Goal: Task Accomplishment & Management: Use online tool/utility

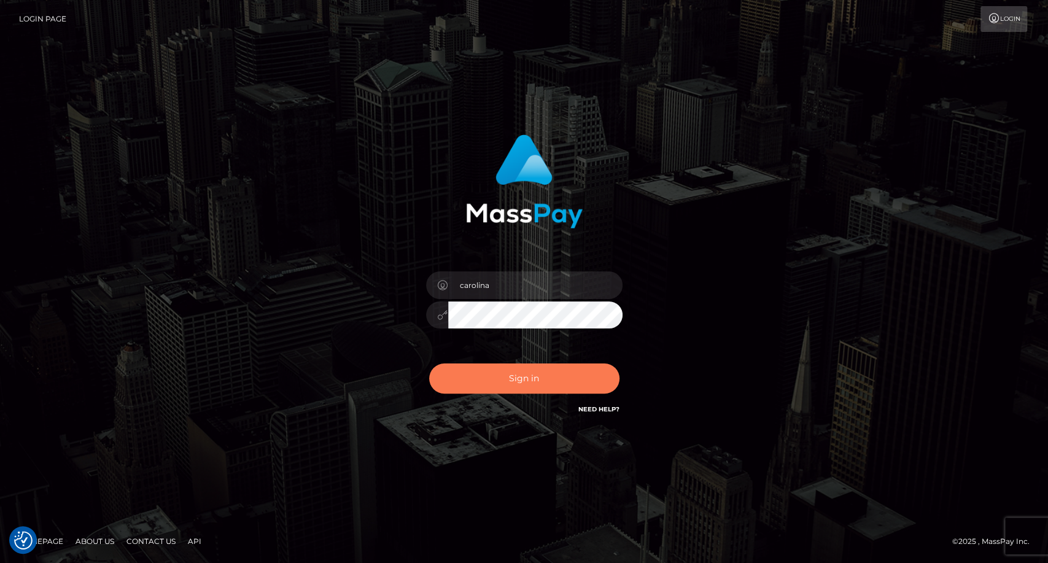
click at [568, 383] on button "Sign in" at bounding box center [524, 378] width 190 height 30
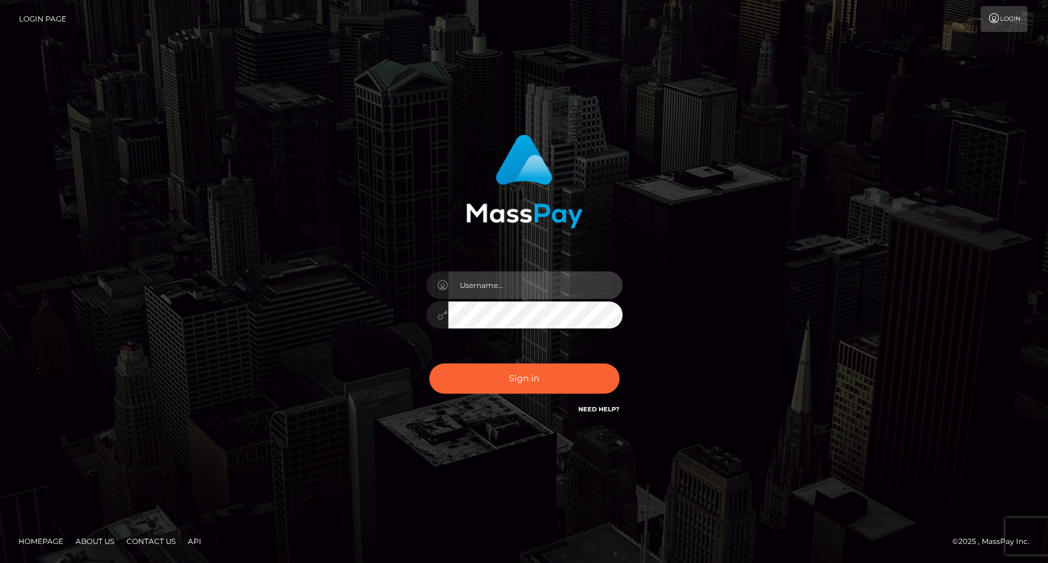
click at [535, 277] on input "text" at bounding box center [535, 285] width 174 height 28
type input "carolina"
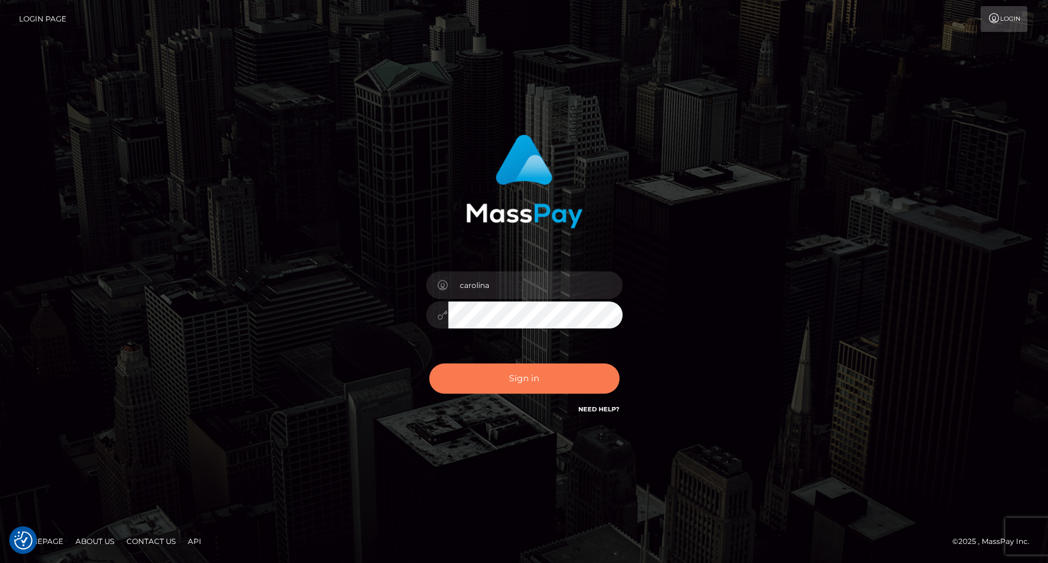
click at [531, 375] on button "Sign in" at bounding box center [524, 378] width 190 height 30
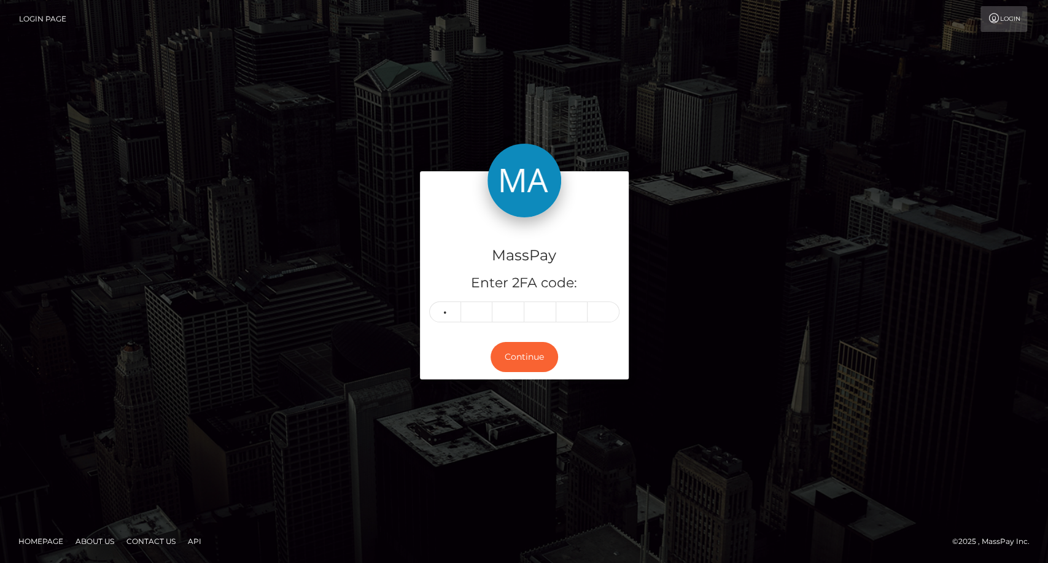
type input "2"
type input "4"
type input "2"
type input "0"
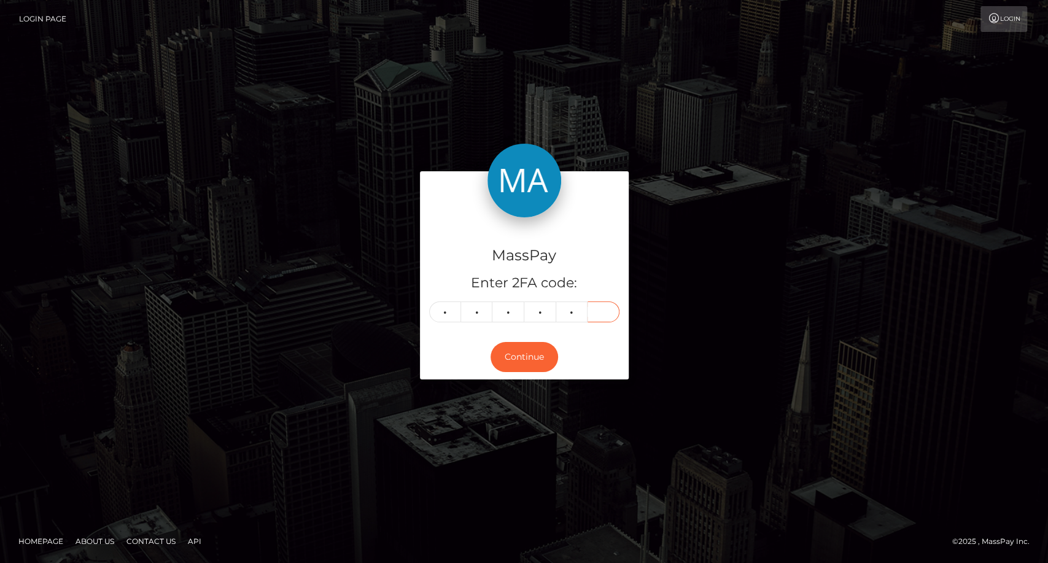
type input "2"
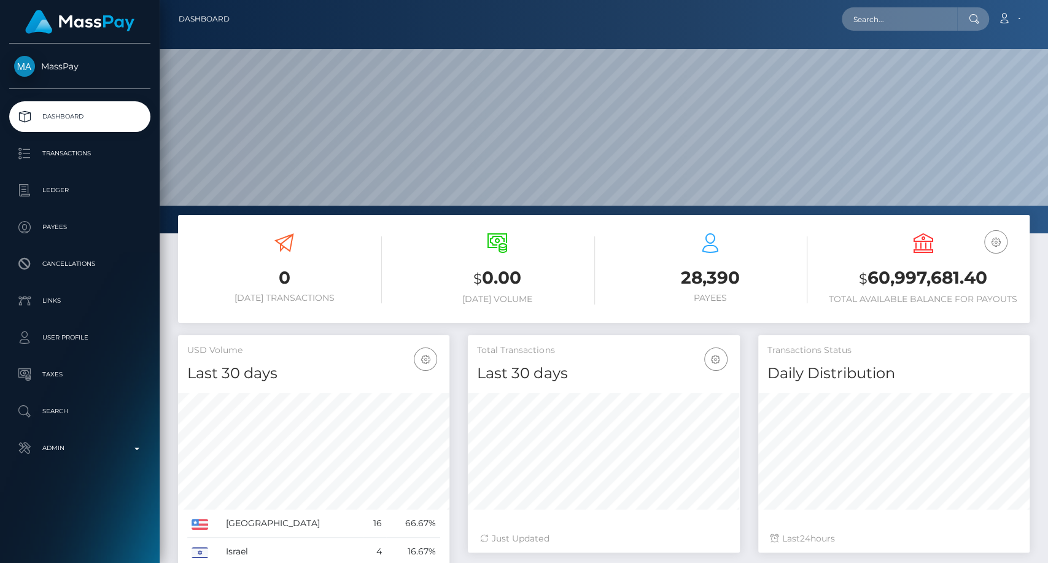
scroll to position [217, 271]
click at [904, 24] on input "text" at bounding box center [899, 18] width 115 height 23
paste input "poact_WpRPMapGp32i"
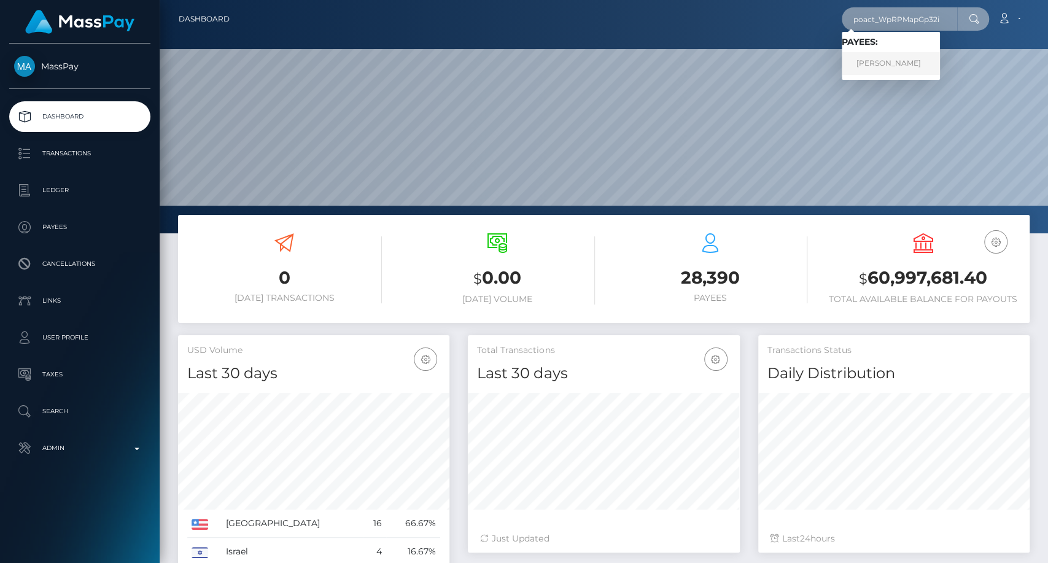
type input "poact_WpRPMapGp32i"
click at [912, 65] on link "Aaryan Kumar Gaikwad" at bounding box center [891, 63] width 98 height 23
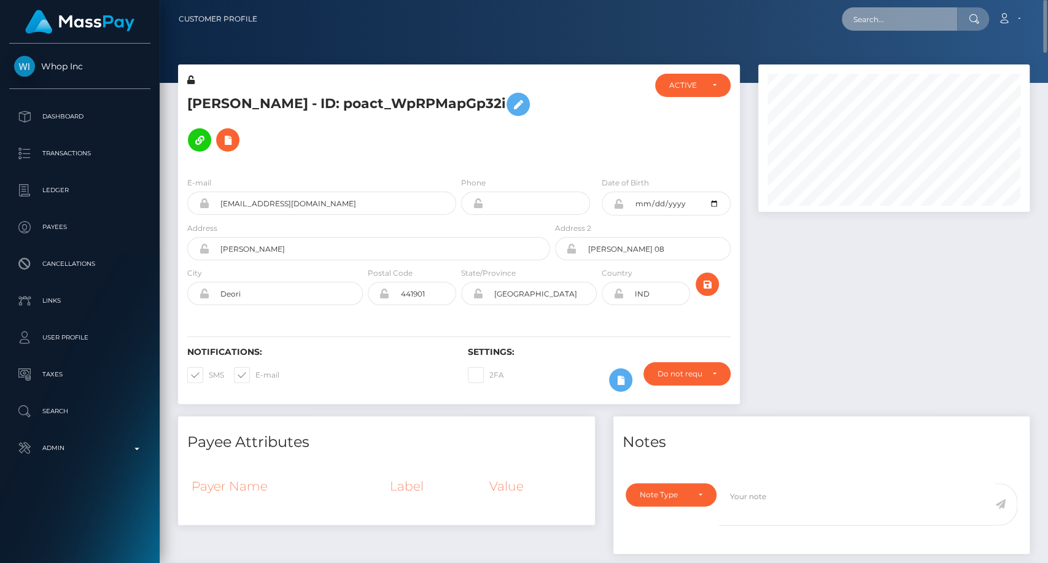
click at [870, 26] on input "text" at bounding box center [899, 18] width 115 height 23
paste input "poact_O7pHCeIsH5CP's"
click at [944, 12] on input "poact_O7pHCeIsH5CP's" at bounding box center [899, 18] width 115 height 23
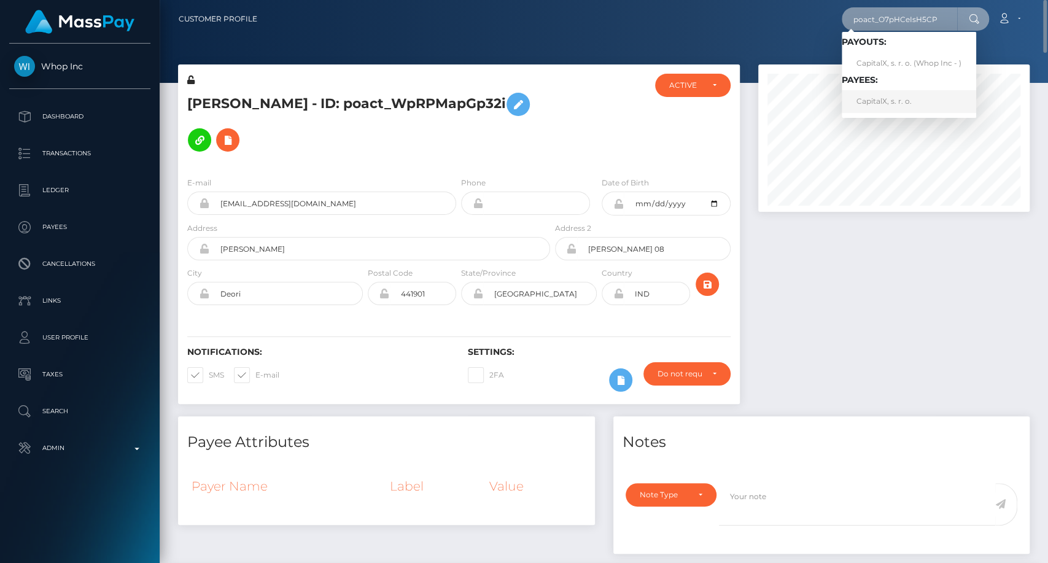
type input "poact_O7pHCeIsH5CP"
click at [903, 96] on link "CapitalX, s. r. o." at bounding box center [909, 101] width 134 height 23
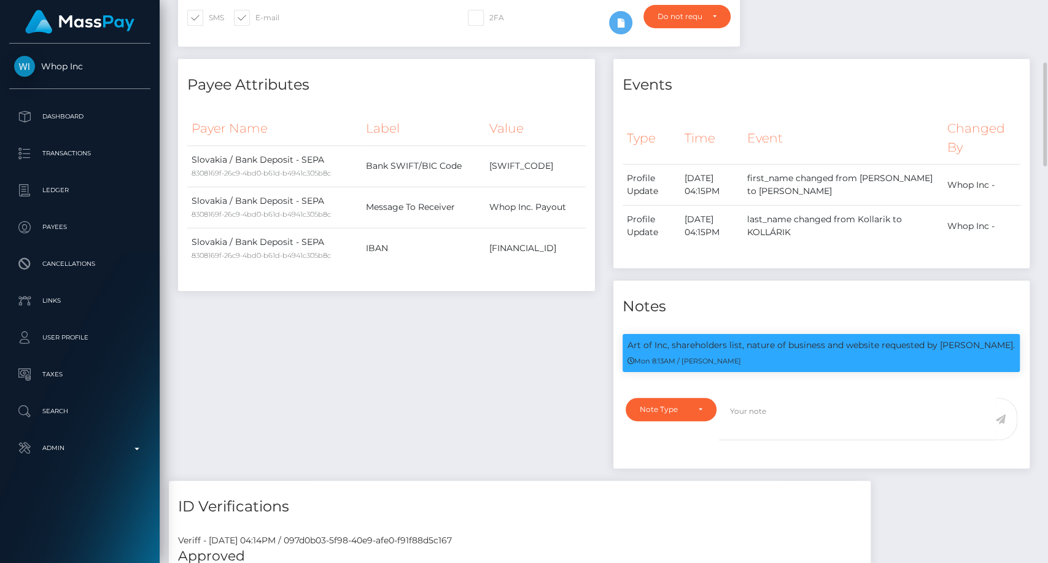
scroll to position [147, 271]
drag, startPoint x: 972, startPoint y: 345, endPoint x: 610, endPoint y: 341, distance: 362.3
click at [621, 347] on div "Art of Inc, shareholders list, nature of business and website requested by Thun…" at bounding box center [821, 359] width 416 height 50
copy p "Art of Inc, shareholders list, nature of business and website requested by Thun…"
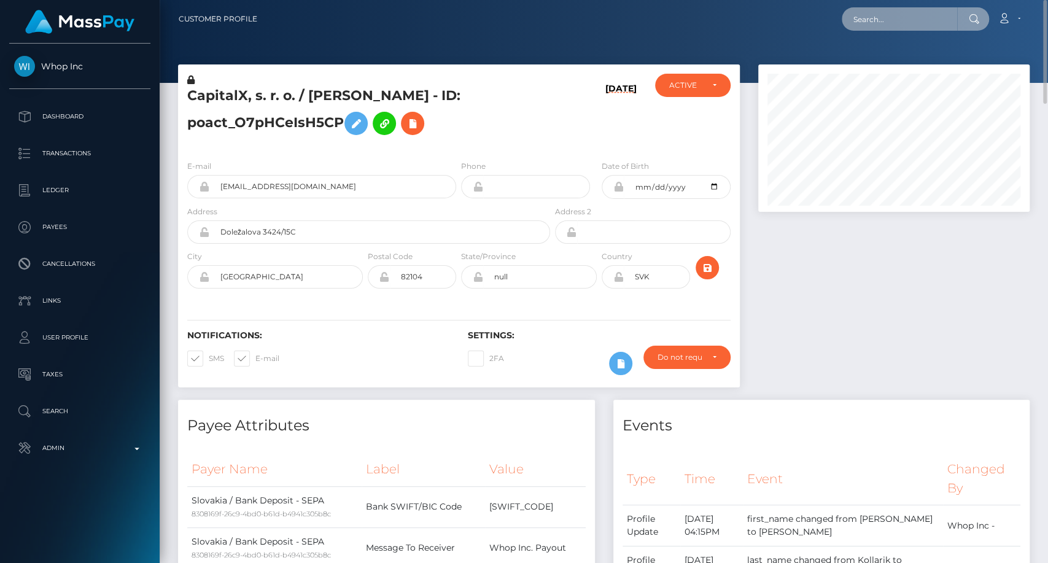
click at [883, 27] on input "text" at bounding box center [899, 18] width 115 height 23
paste input "246353-1756865065"
type input "246353-1756865065"
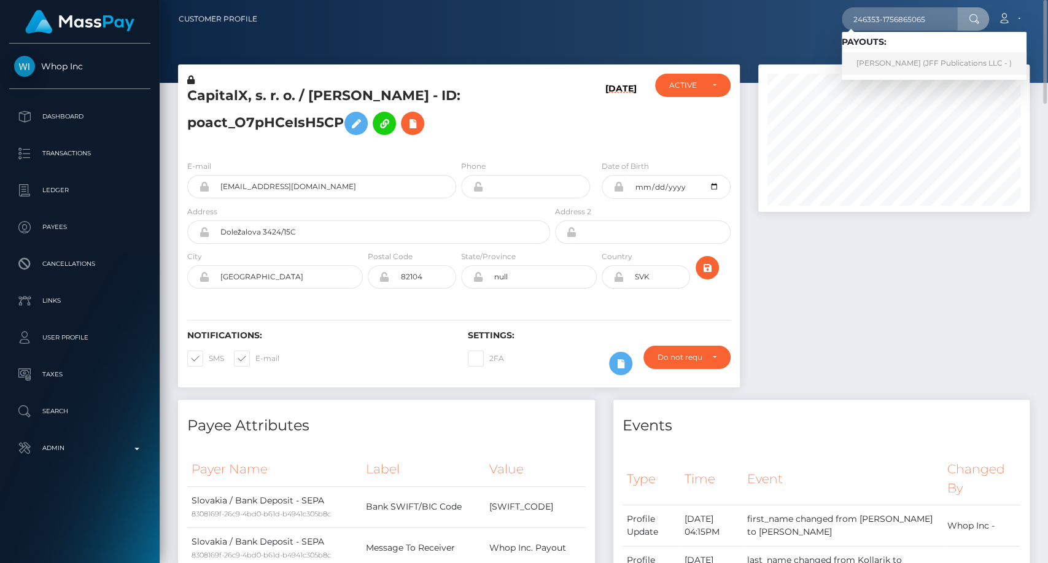
click at [903, 62] on link "Peter-John Shields (JFF Publications LLC - )" at bounding box center [934, 63] width 185 height 23
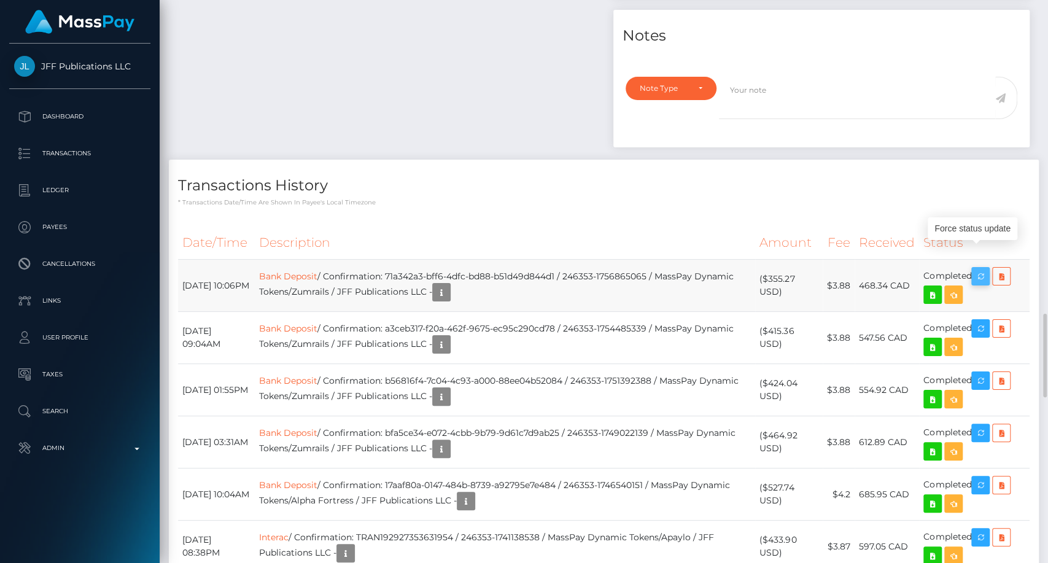
scroll to position [147, 271]
click at [985, 269] on icon "button" at bounding box center [980, 276] width 15 height 15
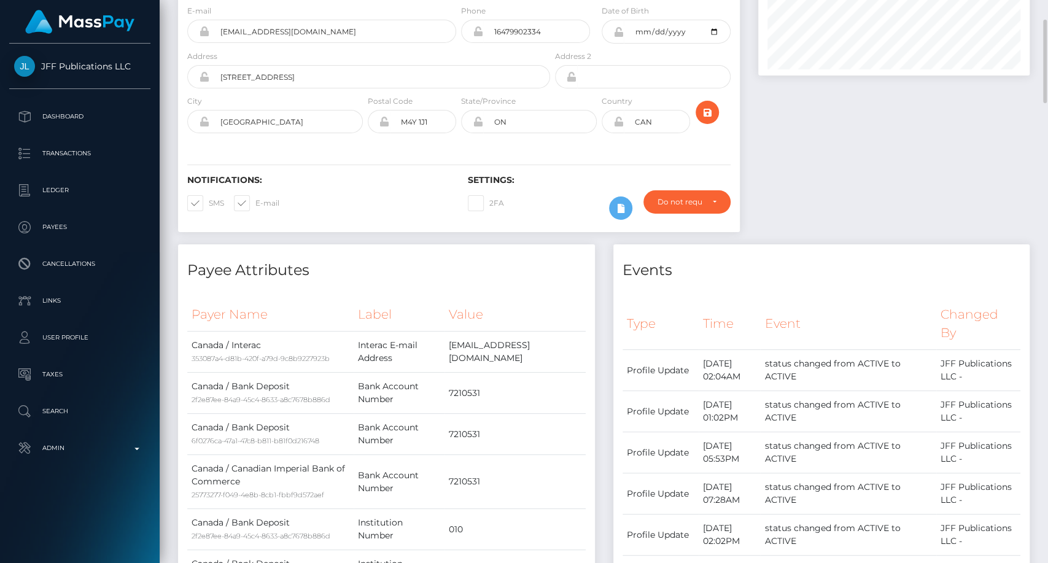
scroll to position [0, 0]
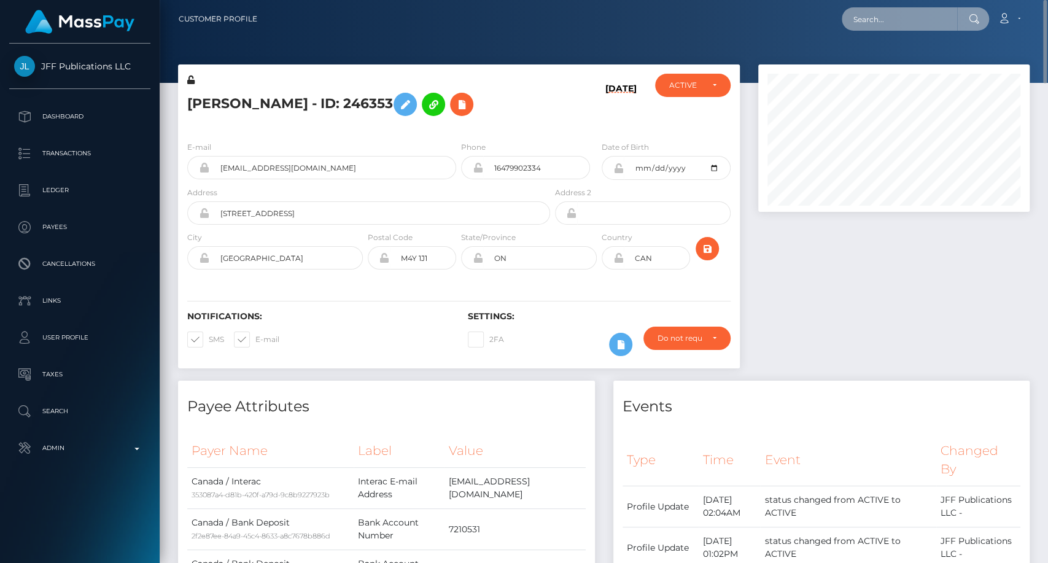
click at [895, 18] on input "text" at bounding box center [899, 18] width 115 height 23
paste input "poact_BCkRDltvBEPB"
type input "poact_BCkRDltvBEPB"
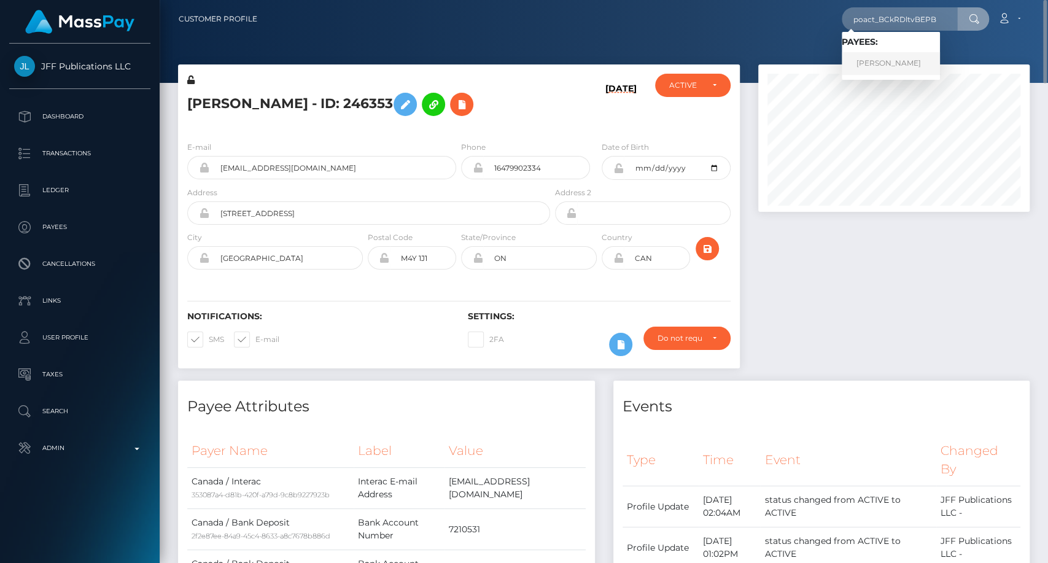
click at [898, 65] on link "Muhammad Zaman" at bounding box center [891, 63] width 98 height 23
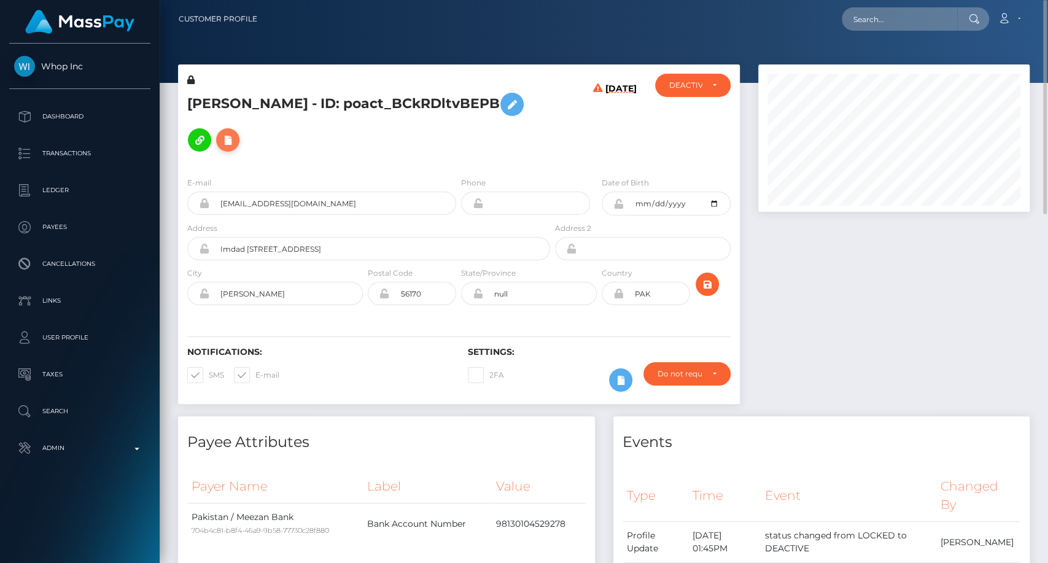
click at [235, 133] on icon at bounding box center [227, 140] width 15 height 15
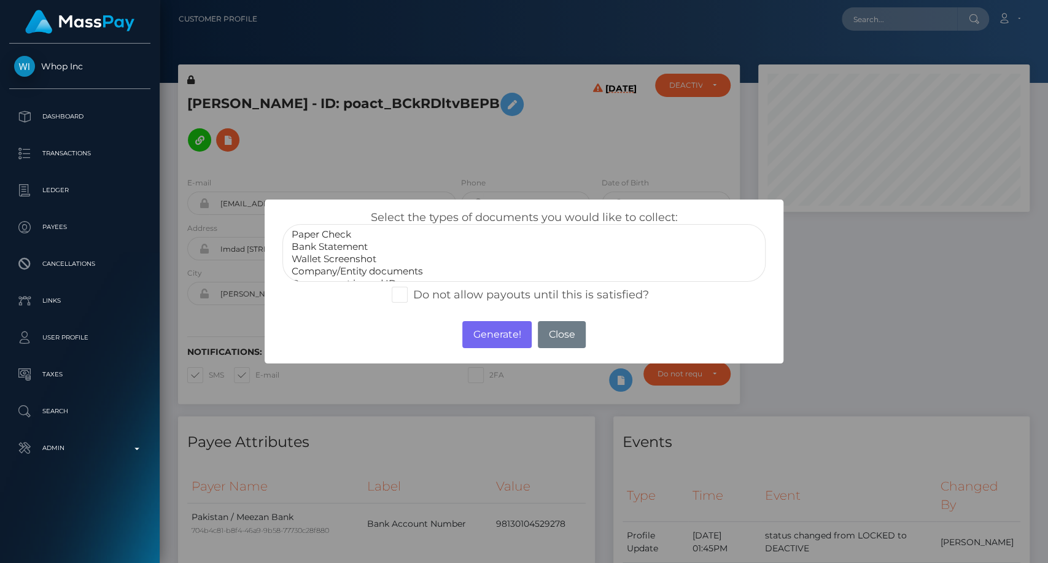
scroll to position [24, 0]
select select "Government issued ID"
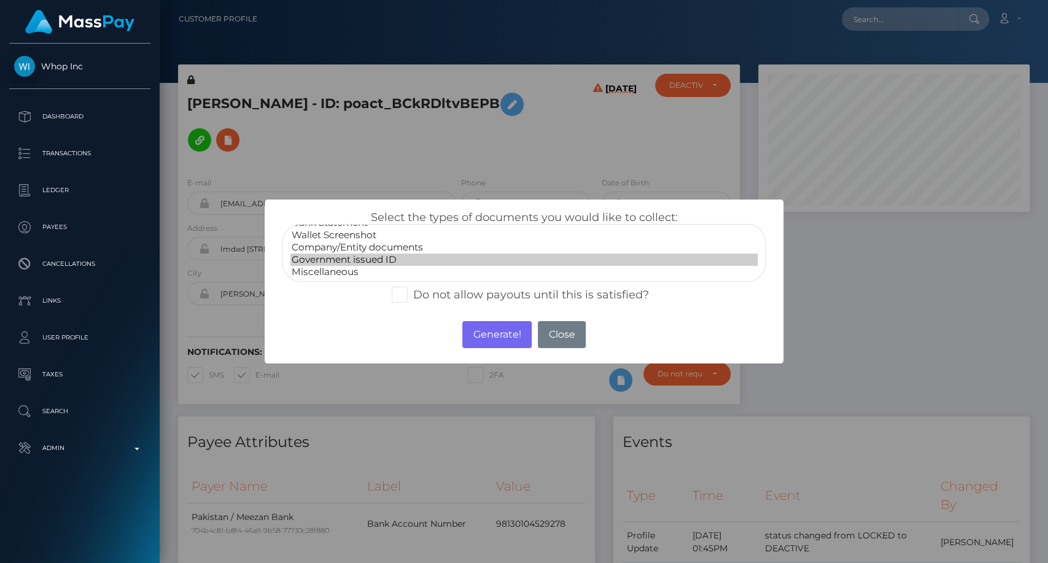
click at [389, 254] on option "Government issued ID" at bounding box center [523, 260] width 467 height 12
click at [493, 340] on button "Generate!" at bounding box center [496, 334] width 69 height 27
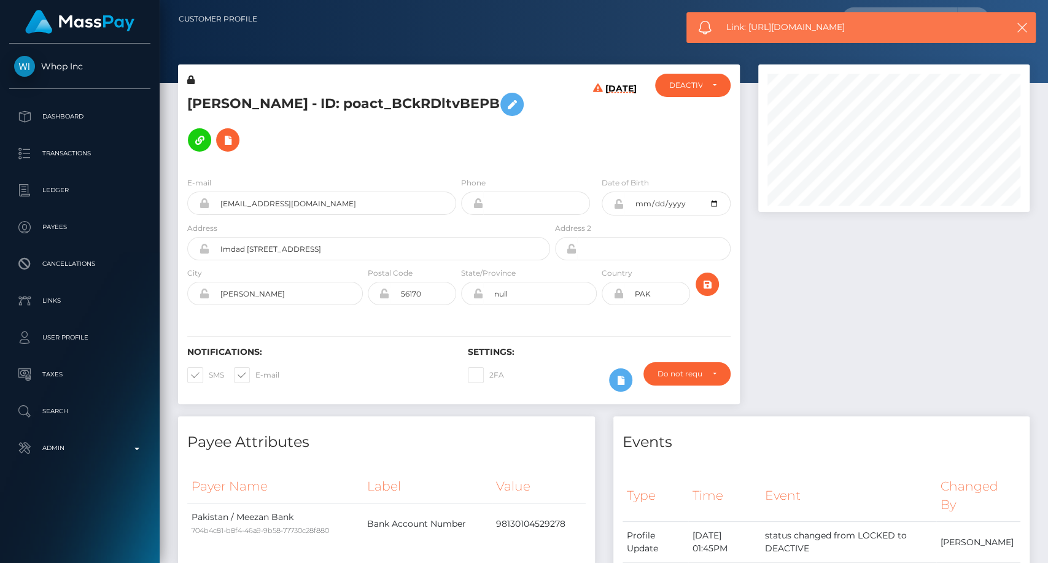
drag, startPoint x: 864, startPoint y: 28, endPoint x: 750, endPoint y: 26, distance: 113.6
click at [750, 26] on span "Link: https://l.maspay.io/ujdW5" at bounding box center [858, 27] width 265 height 13
click at [760, 26] on span "Link: https://l.maspay.io/ujdW5" at bounding box center [858, 27] width 265 height 13
click at [767, 29] on span "Link: https://l.maspay.io/ujdW5" at bounding box center [858, 27] width 265 height 13
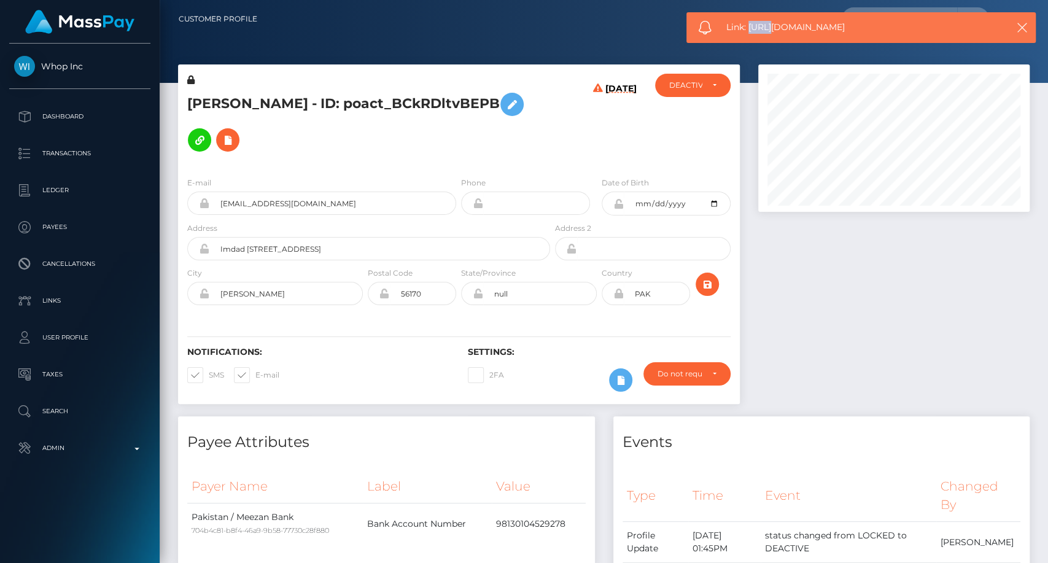
click at [767, 29] on span "Link: https://l.maspay.io/ujdW5" at bounding box center [858, 27] width 265 height 13
copy span "Link: https://l.maspay.io/ujdW5"
